Goal: Entertainment & Leisure: Consume media (video, audio)

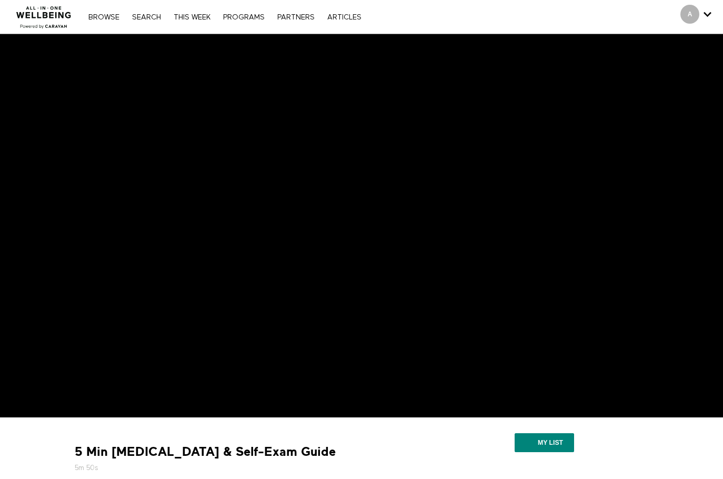
scroll to position [158, 0]
